Goal: Task Accomplishment & Management: Complete application form

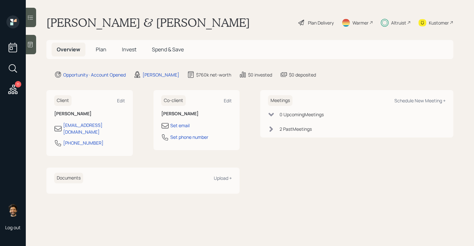
click at [101, 48] on span "Plan" at bounding box center [101, 49] width 11 height 7
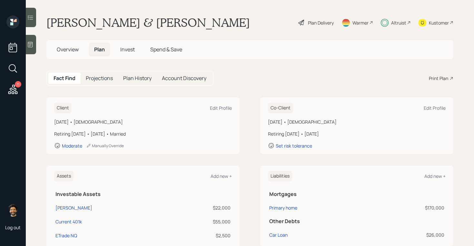
click at [128, 49] on span "Invest" at bounding box center [127, 49] width 15 height 7
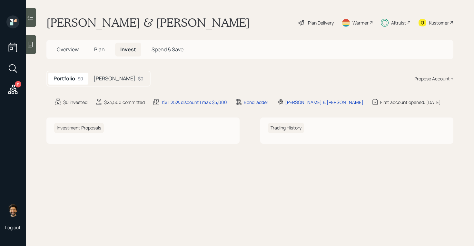
click at [103, 74] on div "[PERSON_NAME] $0" at bounding box center [118, 79] width 60 height 12
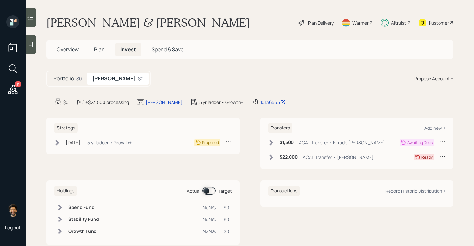
click at [105, 143] on div "5 yr ladder • Growth+" at bounding box center [109, 142] width 44 height 7
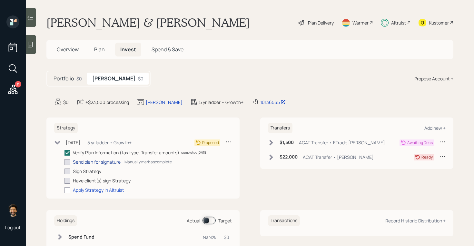
click at [101, 163] on div "Send plan for signature" at bounding box center [97, 161] width 48 height 7
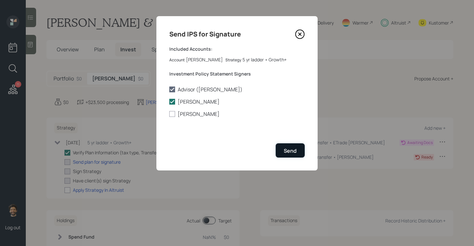
click at [284, 153] on div "Send" at bounding box center [290, 150] width 13 height 7
checkbox input "true"
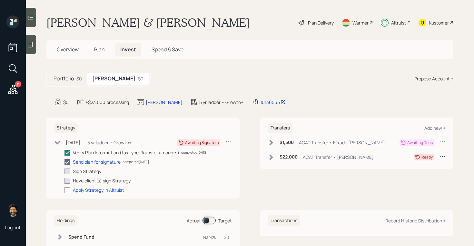
click at [390, 23] on div "Altruist" at bounding box center [396, 22] width 30 height 14
click at [441, 25] on div "Kustomer" at bounding box center [439, 22] width 20 height 7
drag, startPoint x: 253, startPoint y: 103, endPoint x: 220, endPoint y: 103, distance: 32.9
click at [220, 103] on div "$0 +$23,500 processing [PERSON_NAME] 5 yr ladder • Growth+ 10136565 edit" at bounding box center [253, 102] width 399 height 8
copy div "5 yr ladder • Growth+ 10136565"
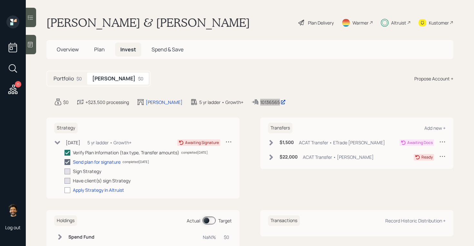
drag, startPoint x: 237, startPoint y: 104, endPoint x: 431, endPoint y: 53, distance: 200.0
click at [0, 0] on div "11 Log out [PERSON_NAME] & [PERSON_NAME] Plan Delivery Warmer Altruist Kustomer…" at bounding box center [237, 123] width 474 height 246
